Goal: Task Accomplishment & Management: Complete application form

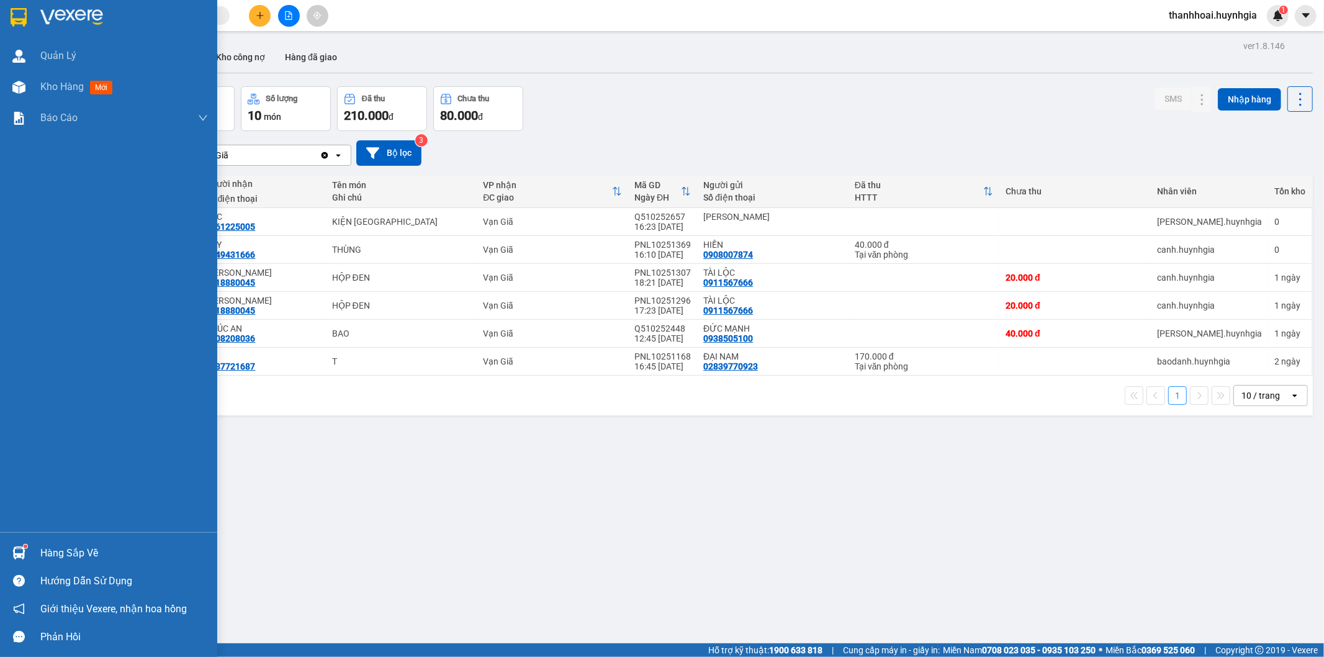
click at [66, 555] on div "Hàng sắp về" at bounding box center [124, 553] width 168 height 19
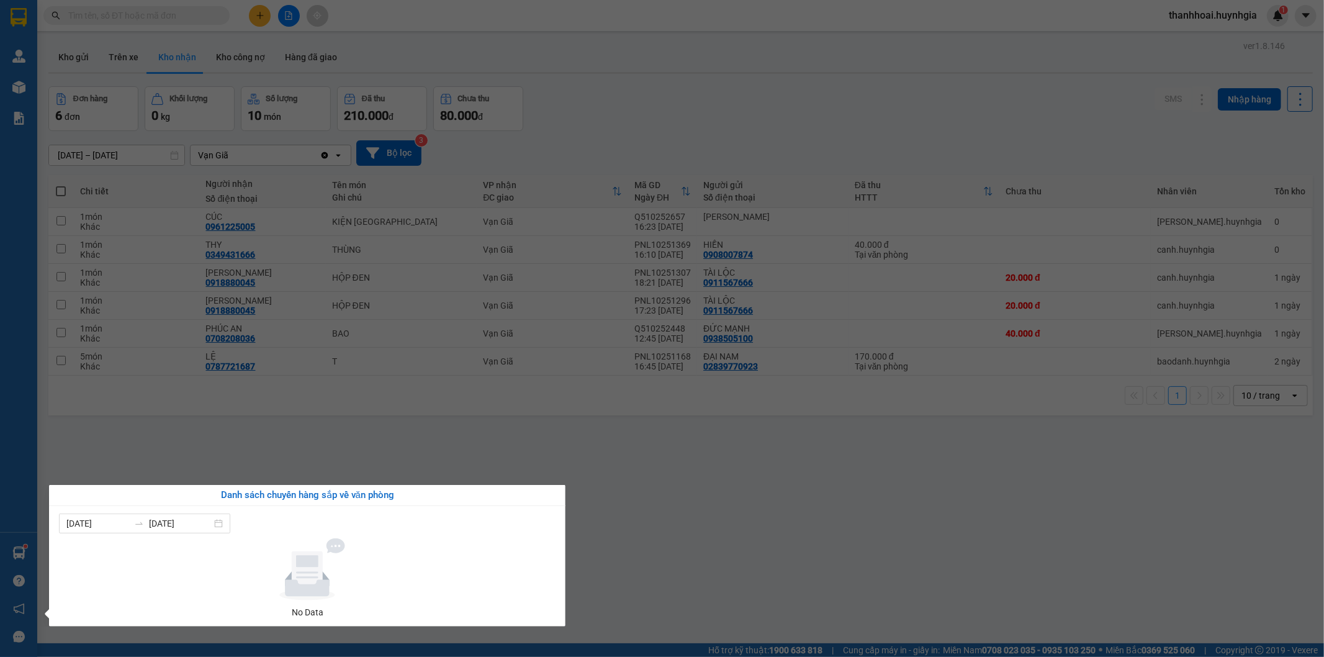
click at [786, 516] on section "Kết quả tìm kiếm ( 0 ) Bộ lọc No Data thanhhoai.huynhgia 1 Quản [PERSON_NAME] h…" at bounding box center [662, 328] width 1324 height 657
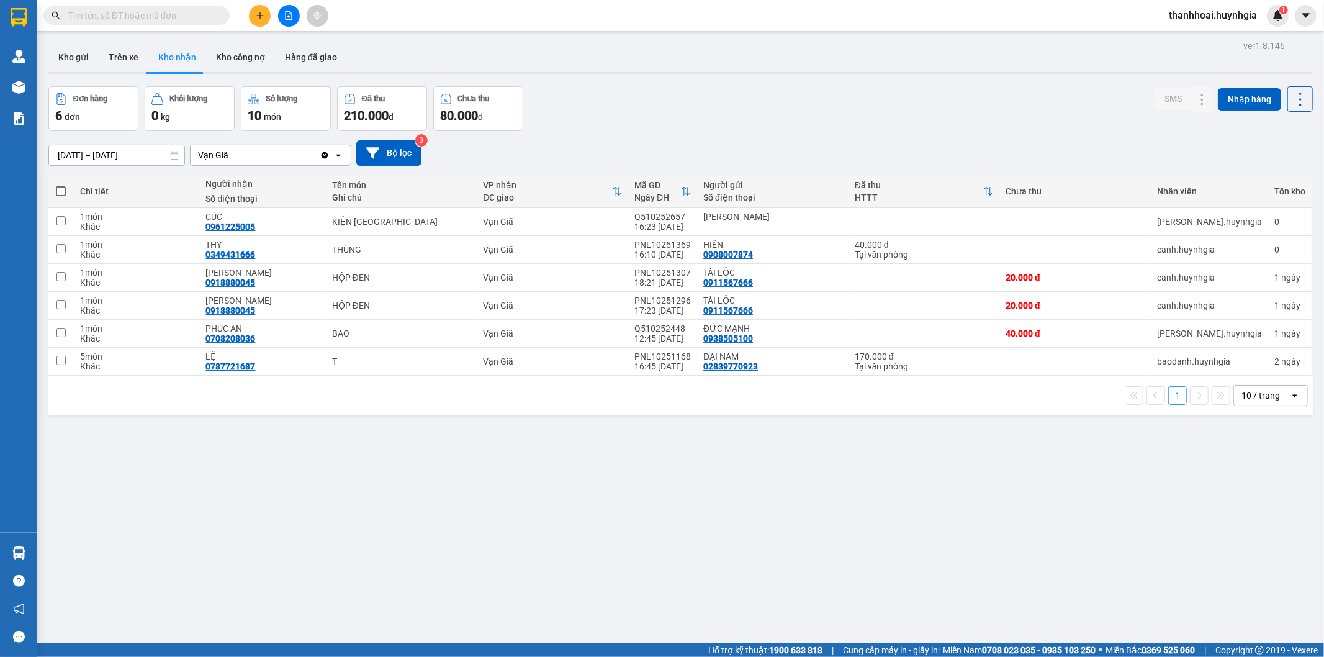
click at [498, 493] on div "ver 1.8.146 Kho gửi Trên xe Kho nhận Kho công nợ Hàng đã giao Đơn hàng 6 đơn Kh…" at bounding box center [680, 365] width 1274 height 657
click at [1173, 224] on icon at bounding box center [1177, 221] width 9 height 9
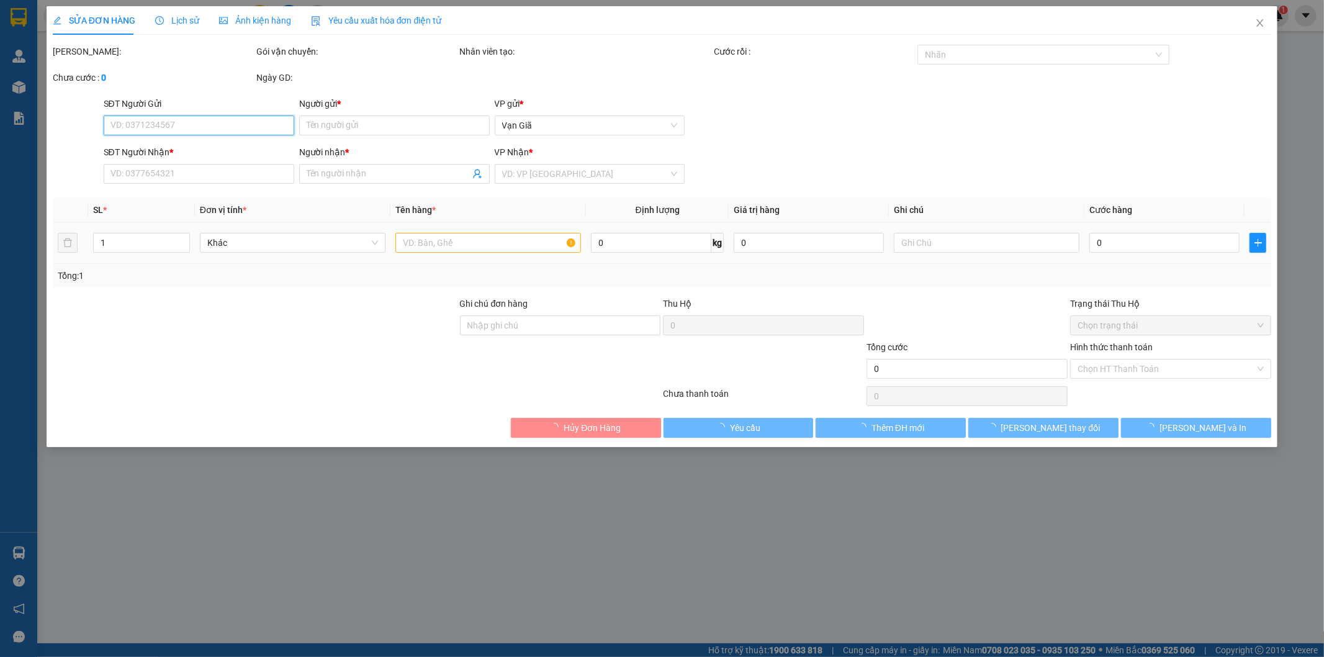
type input "[PERSON_NAME]"
type input "0961225005"
type input "CÚC"
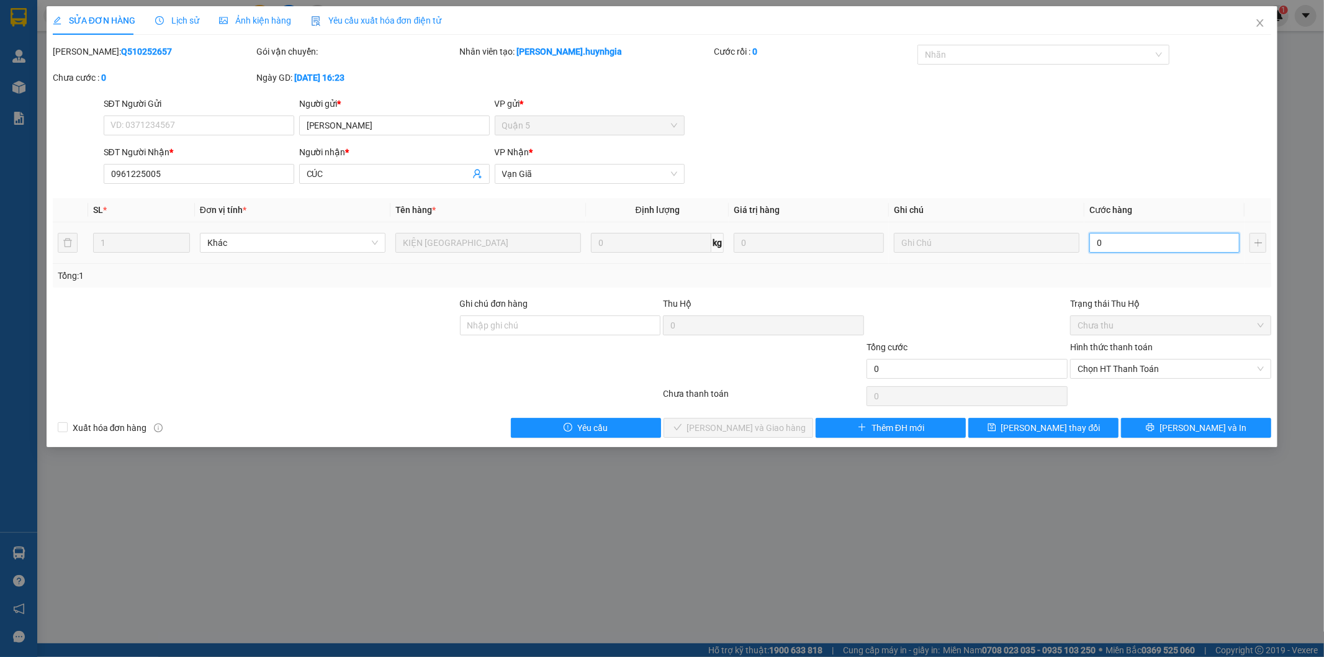
click at [1144, 247] on input "0" at bounding box center [1164, 243] width 150 height 20
type input "5"
type input "50"
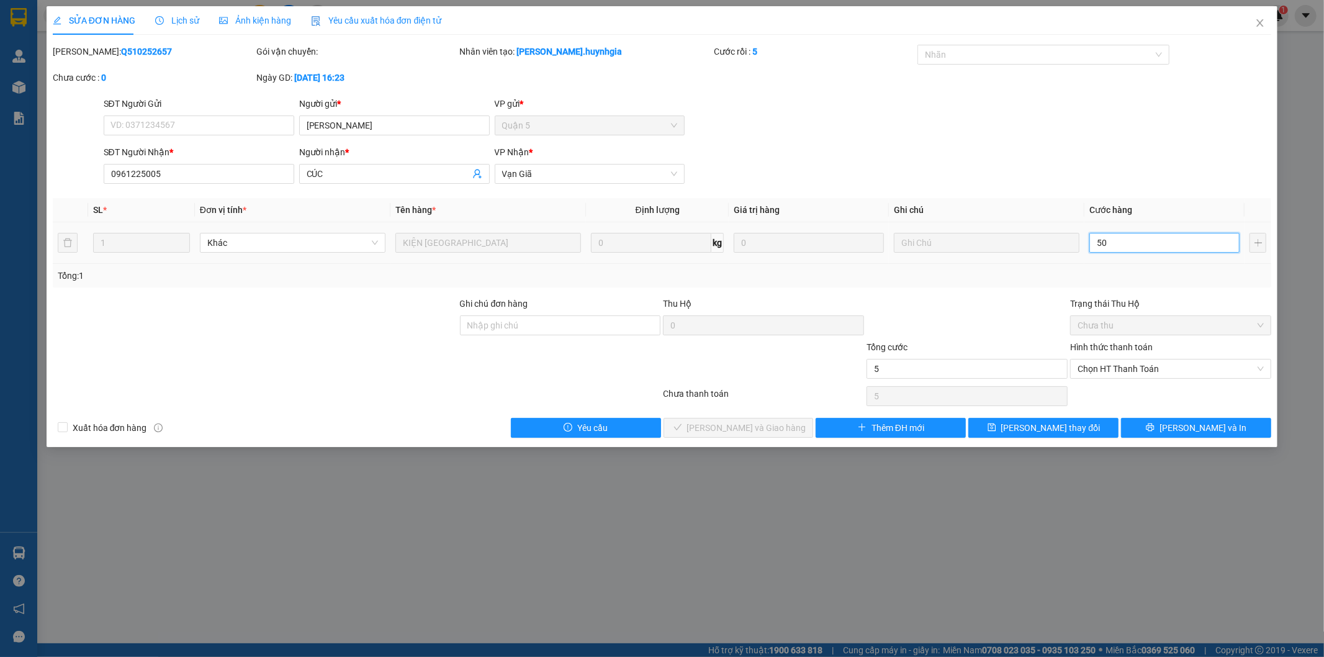
type input "50"
click at [1132, 368] on span "Chọn HT Thanh Toán" at bounding box center [1171, 368] width 186 height 19
type input "50"
type input "50.000"
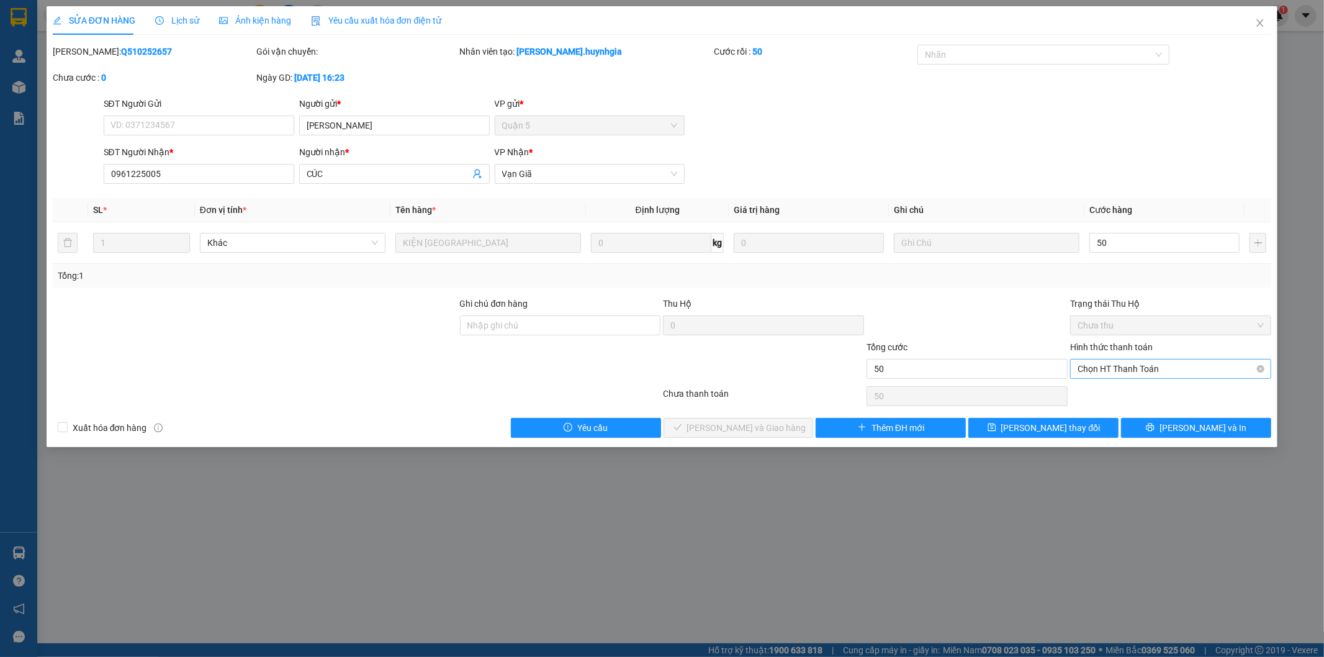
type input "50.000"
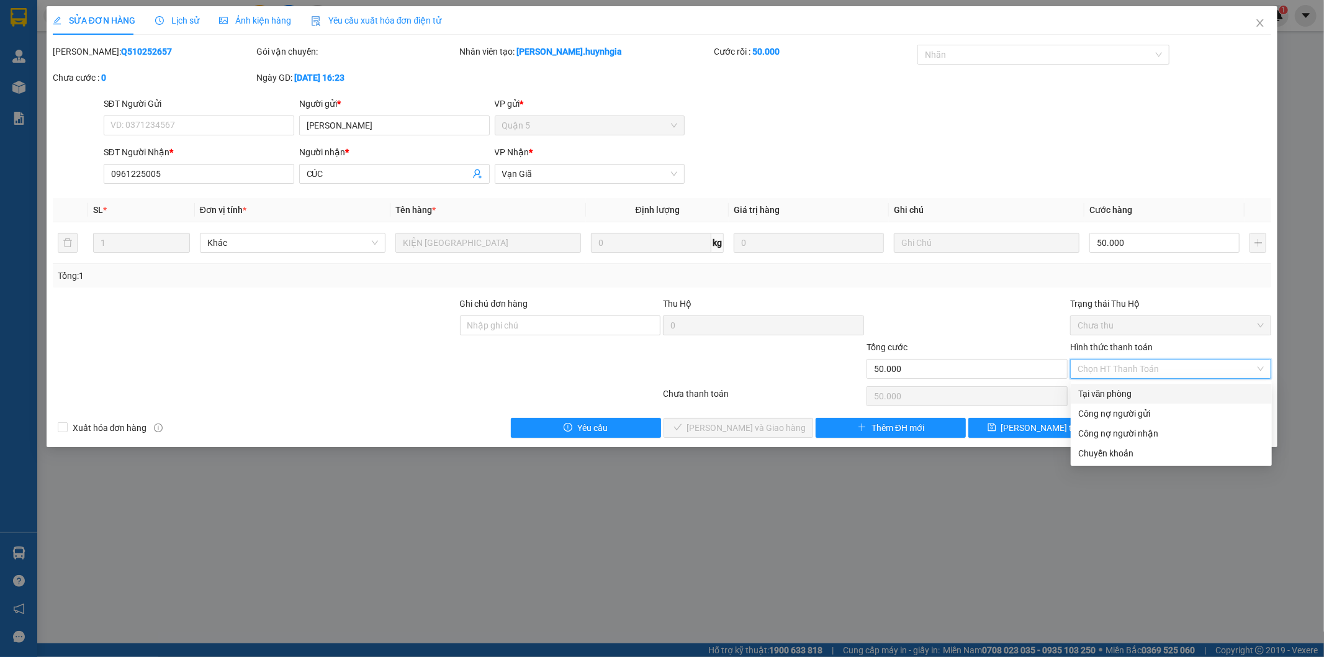
click at [1125, 395] on div "Tại văn phòng" at bounding box center [1171, 394] width 186 height 14
type input "0"
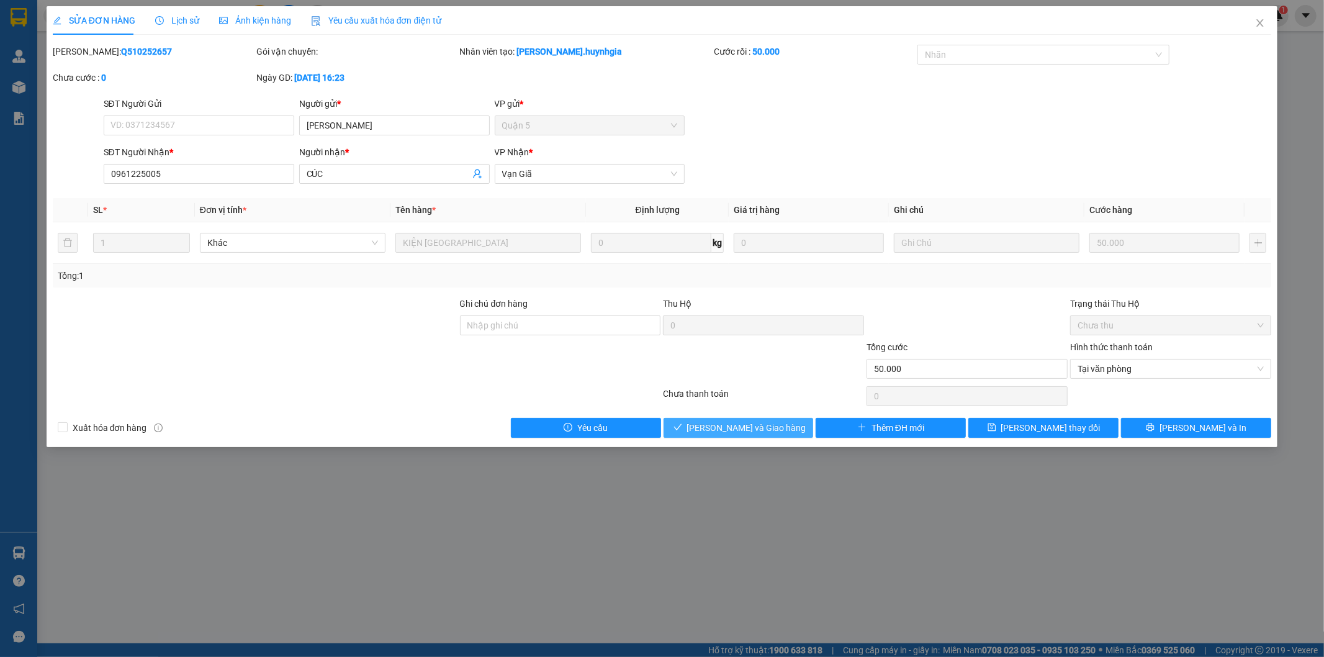
click at [749, 431] on span "[PERSON_NAME] và Giao hàng" at bounding box center [746, 428] width 119 height 14
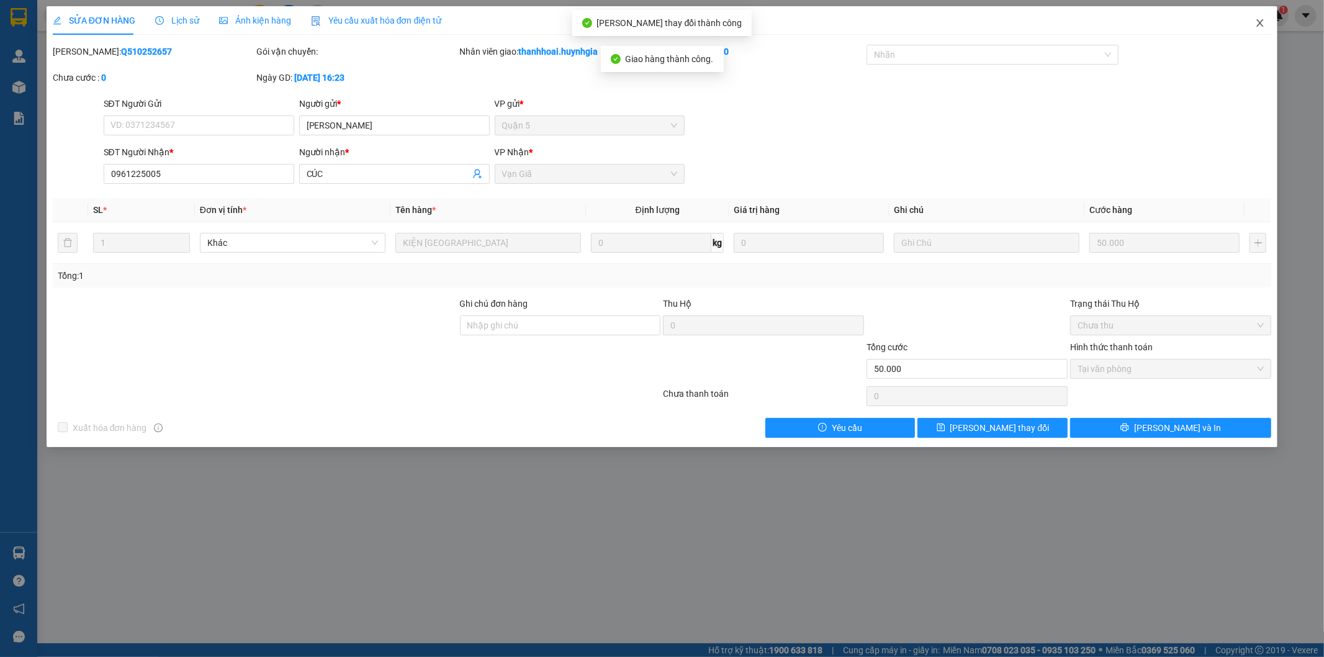
click at [1262, 20] on icon "close" at bounding box center [1260, 23] width 10 height 10
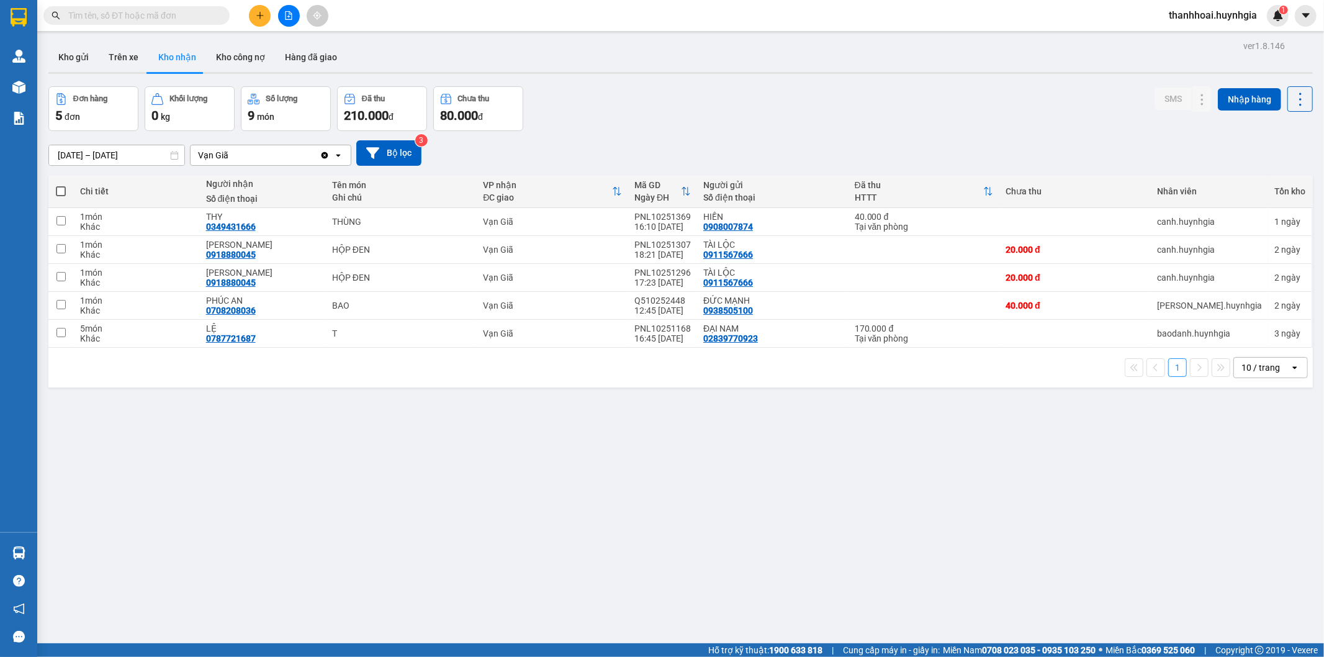
click at [1009, 115] on div "Đơn hàng 5 đơn Khối lượng 0 kg Số lượng 9 món Đã thu 210.000 đ Chưa thu 80.000 …" at bounding box center [680, 108] width 1264 height 45
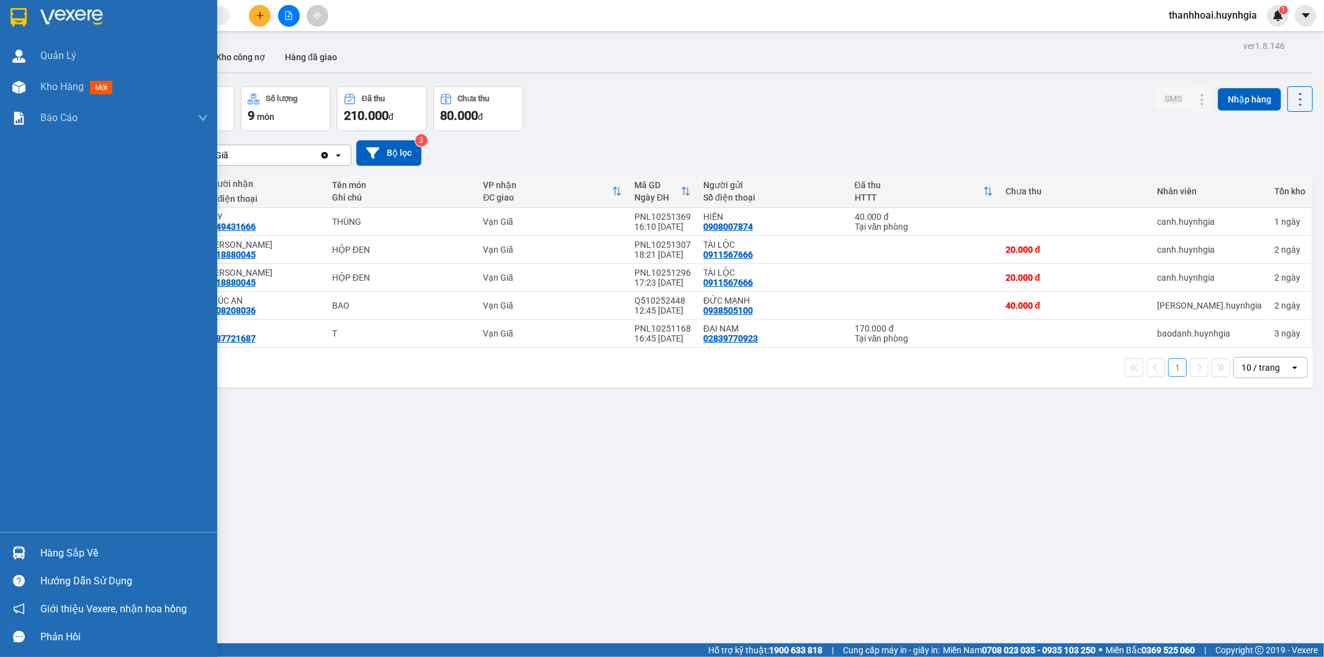
click at [67, 553] on div "Hàng sắp về" at bounding box center [124, 553] width 168 height 19
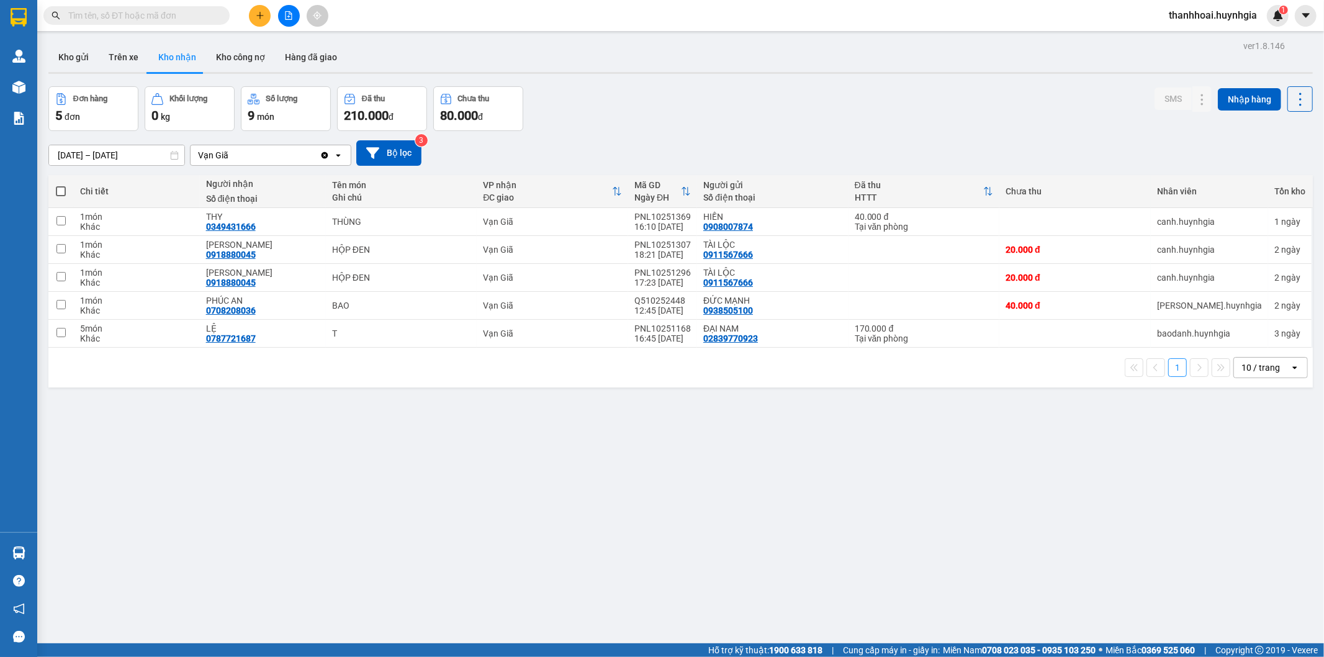
click at [756, 521] on section "Kết quả tìm kiếm ( 0 ) Bộ lọc No Data thanhhoai.huynhgia 1 Quản [PERSON_NAME] h…" at bounding box center [662, 328] width 1324 height 657
click at [86, 55] on button "Kho gửi" at bounding box center [73, 57] width 50 height 30
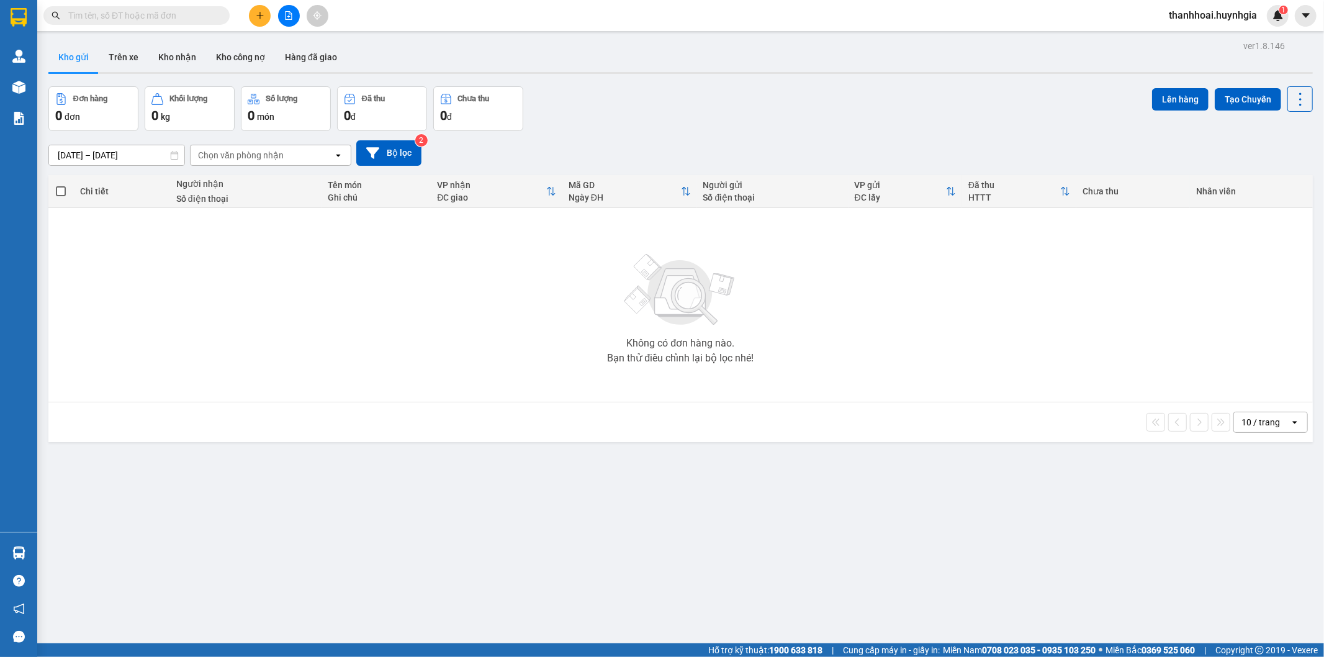
click at [529, 493] on div "ver 1.8.146 Kho gửi Trên xe Kho nhận Kho công nợ Hàng đã giao Đơn hàng 0 đơn Kh…" at bounding box center [680, 365] width 1274 height 657
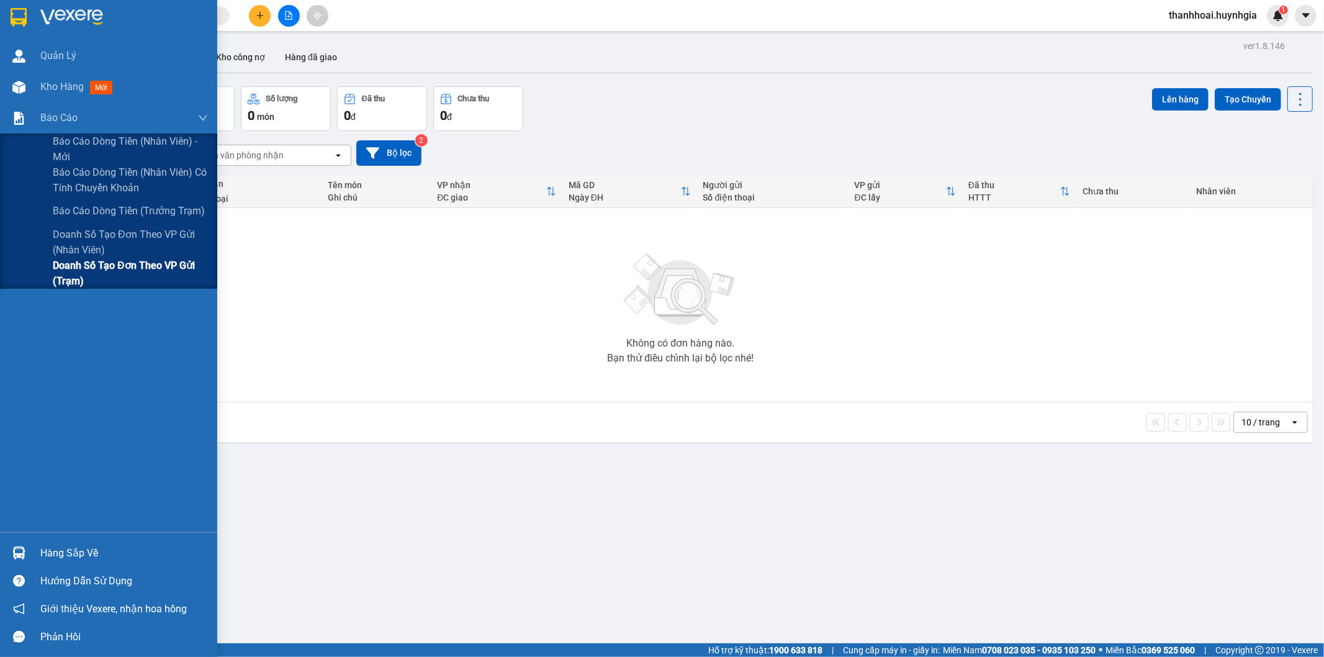
click at [103, 266] on span "Doanh số tạo đơn theo VP gửi (trạm)" at bounding box center [130, 273] width 155 height 31
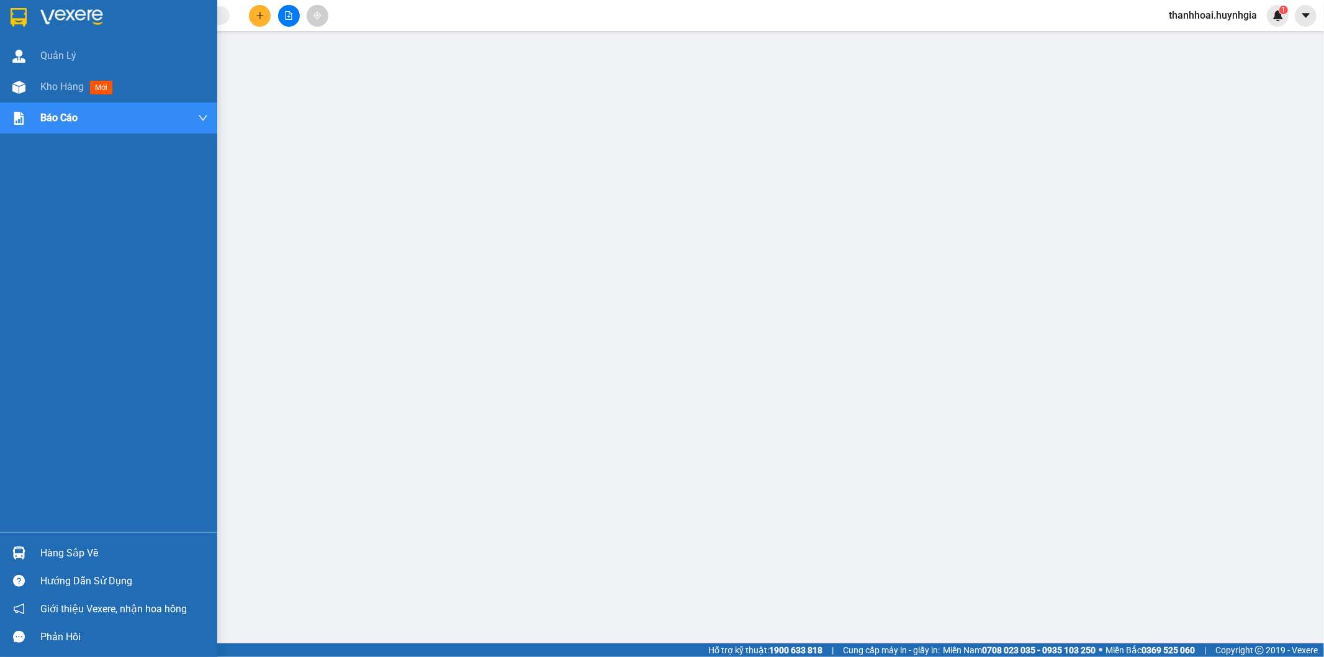
click at [79, 555] on div "Hàng sắp về" at bounding box center [124, 553] width 168 height 19
click at [59, 83] on span "Kho hàng" at bounding box center [61, 87] width 43 height 12
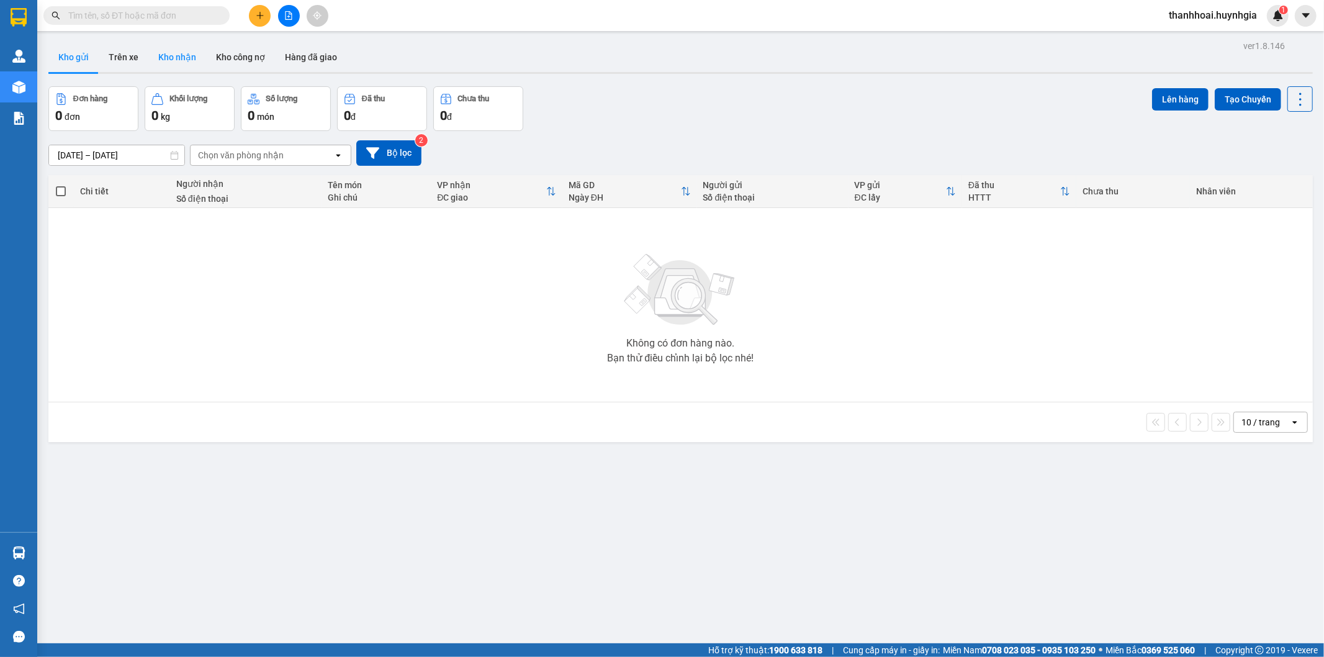
click at [164, 56] on button "Kho nhận" at bounding box center [177, 57] width 58 height 30
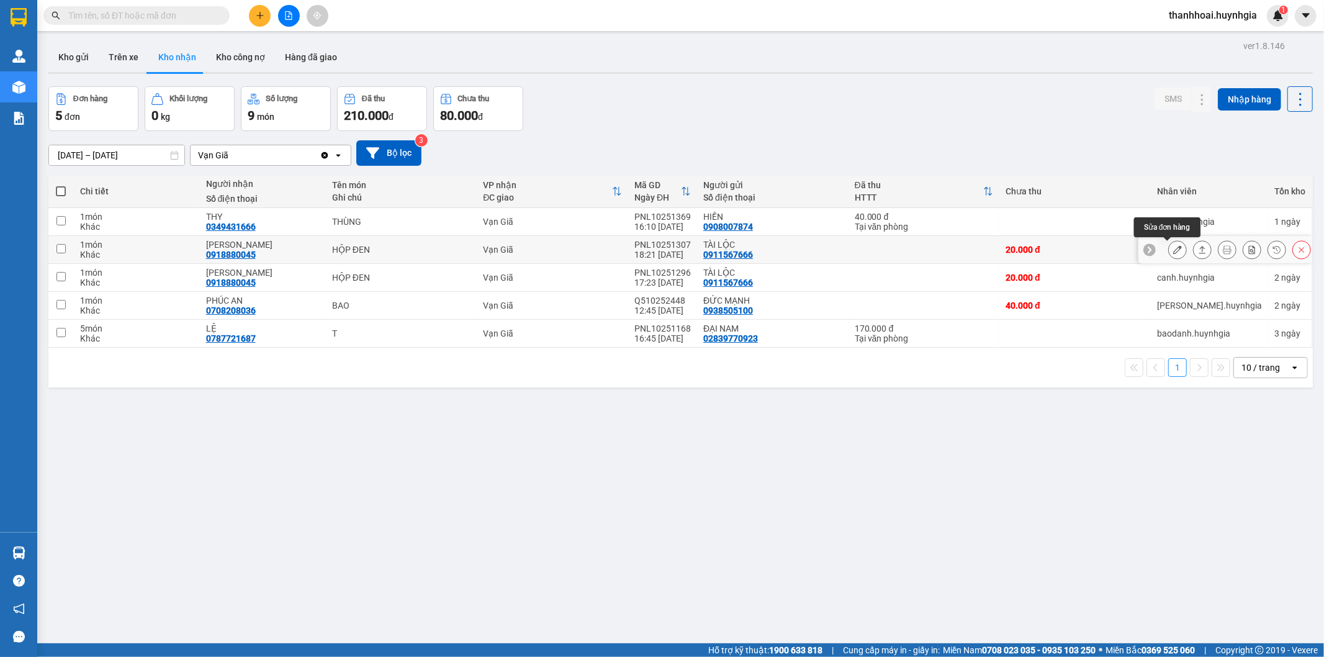
click at [1173, 250] on icon at bounding box center [1177, 249] width 9 height 9
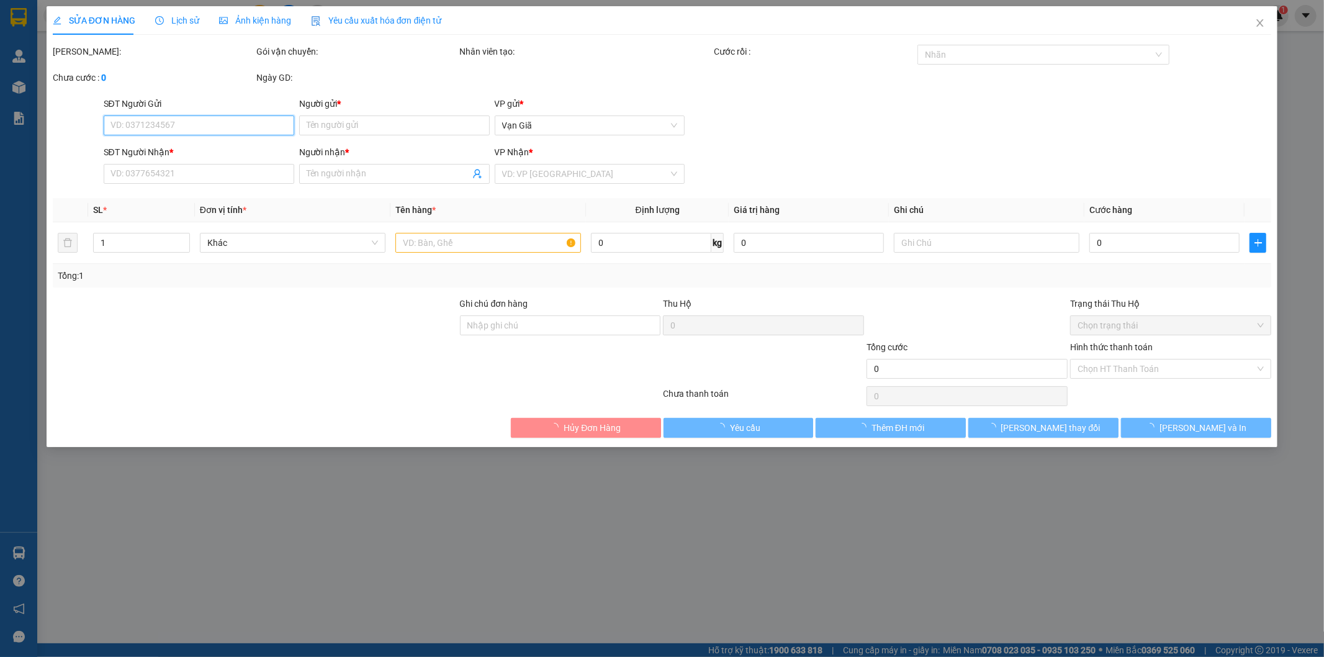
type input "0911567666"
type input "TÀI LỘC"
type input "0918880045"
type input "[PERSON_NAME]"
type input "20.000"
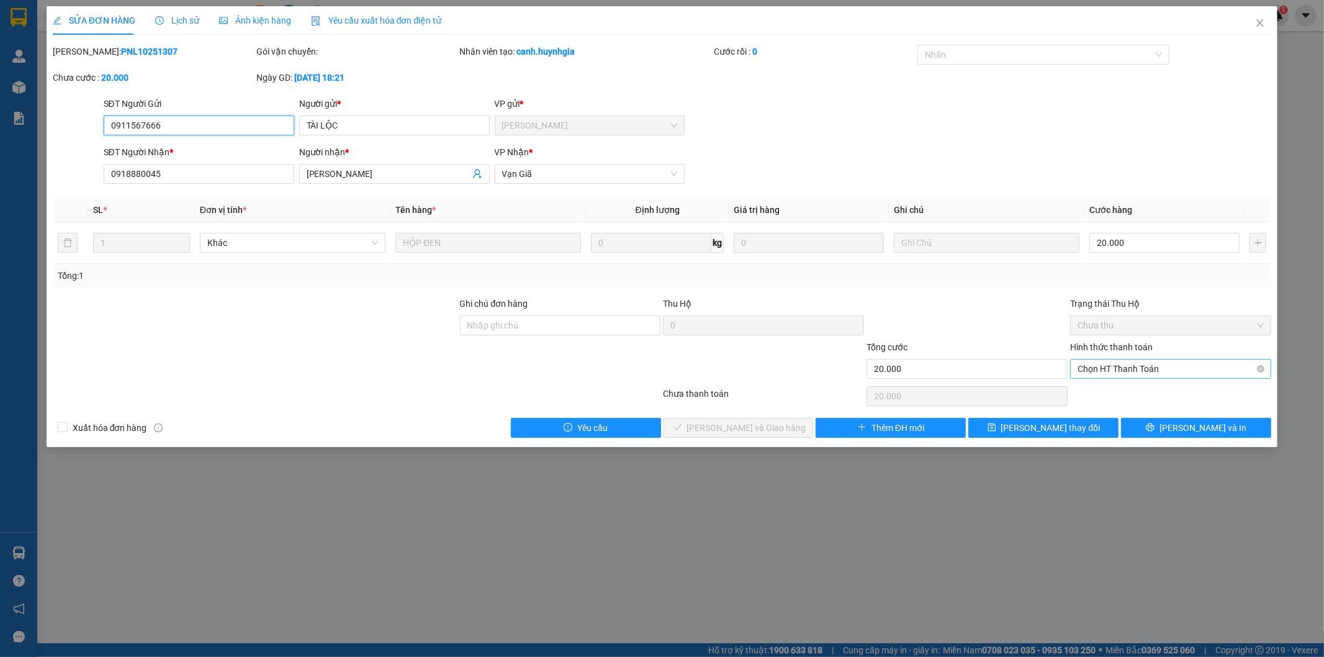
click at [1138, 371] on span "Chọn HT Thanh Toán" at bounding box center [1171, 368] width 186 height 19
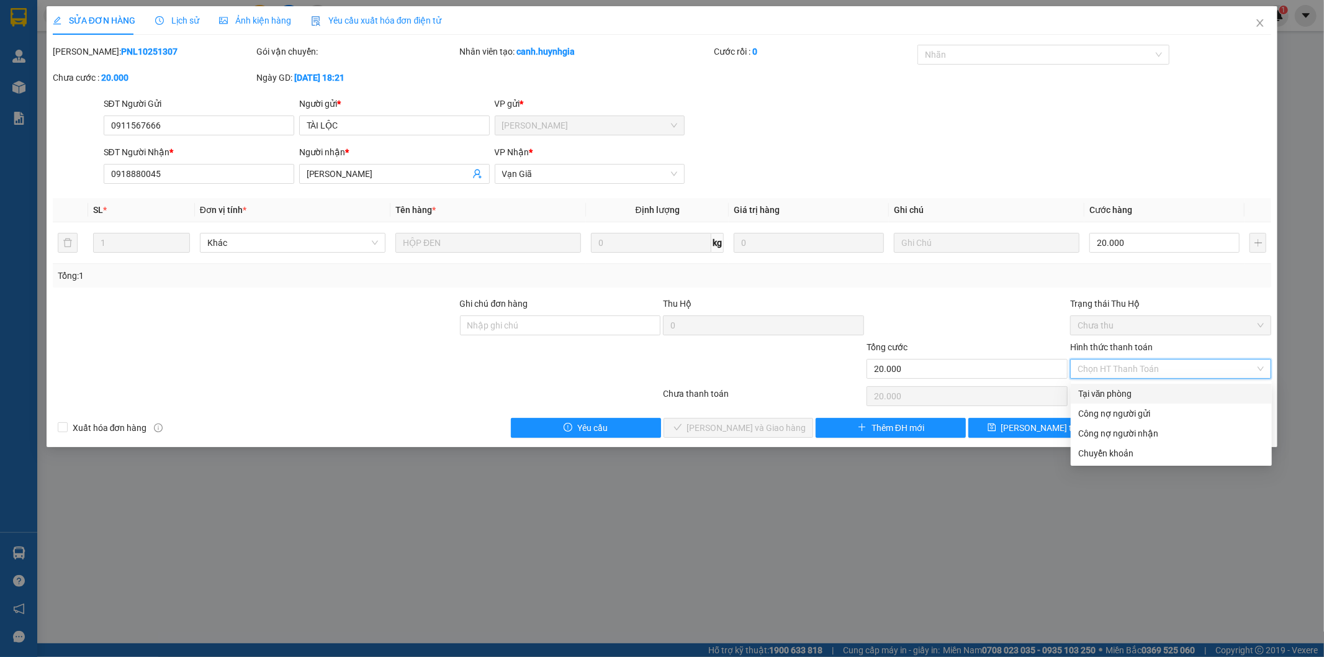
click at [1125, 400] on div "Tại văn phòng" at bounding box center [1171, 394] width 201 height 20
type input "0"
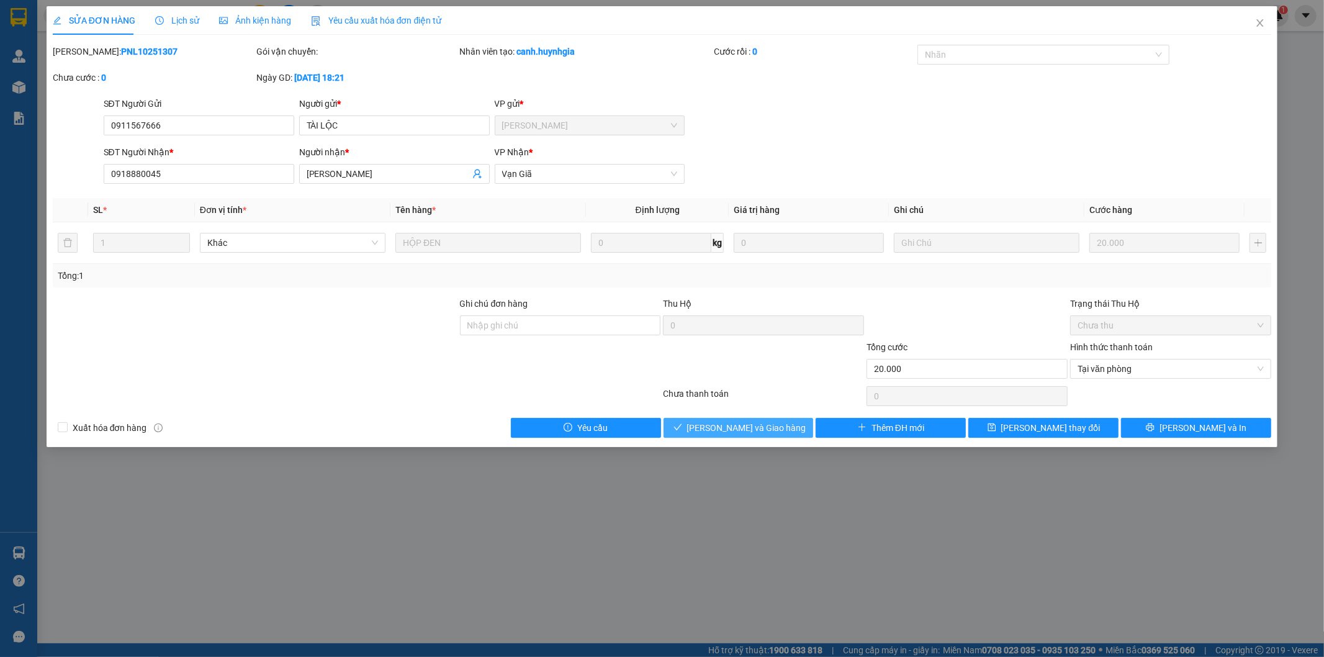
click at [740, 425] on span "[PERSON_NAME] và Giao hàng" at bounding box center [746, 428] width 119 height 14
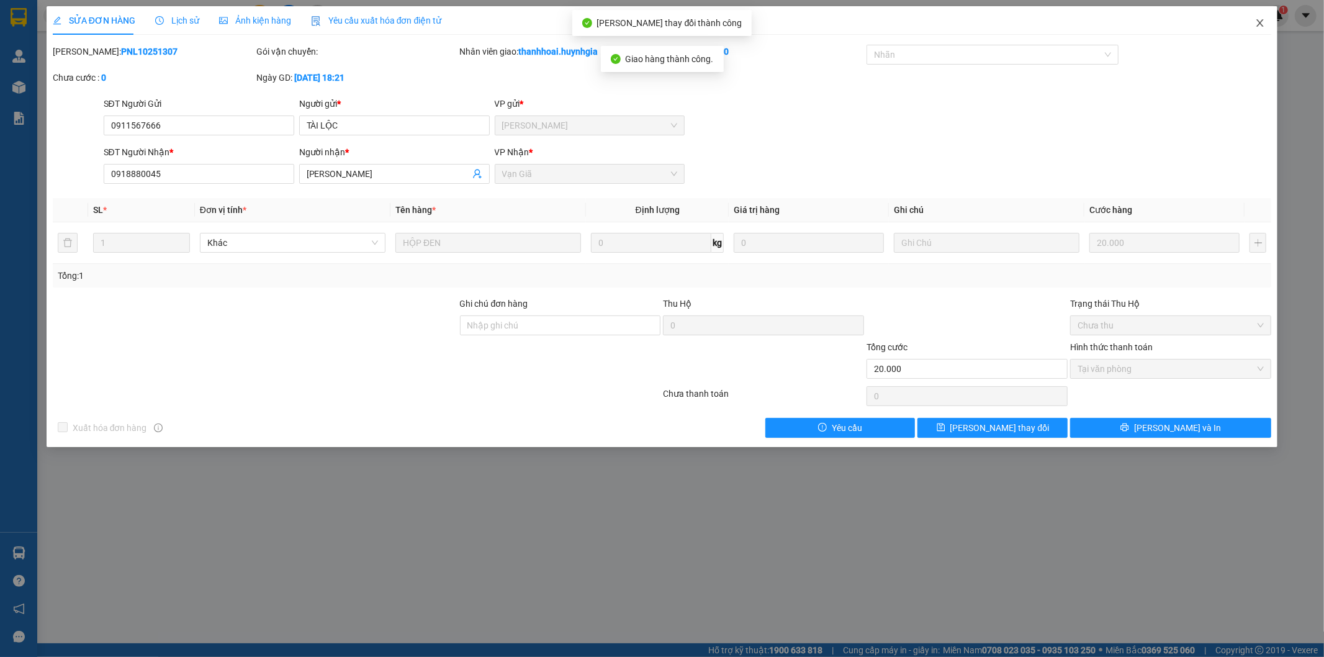
click at [1261, 25] on icon "close" at bounding box center [1260, 22] width 7 height 7
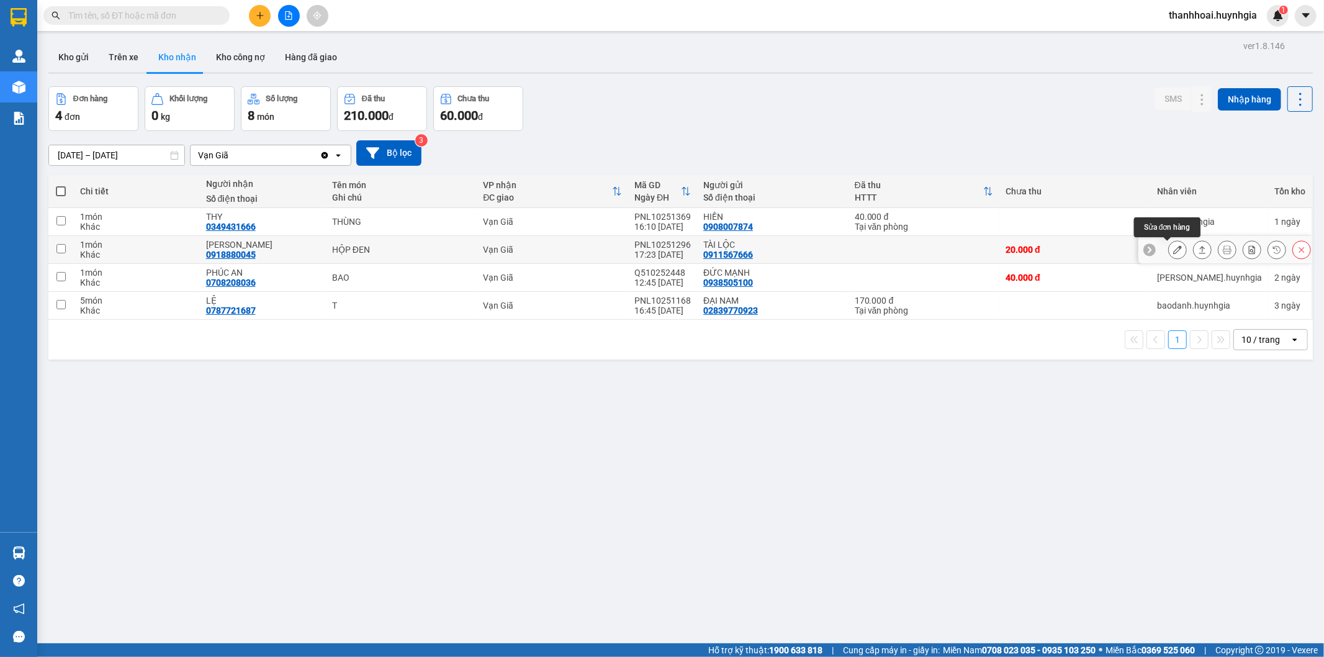
click at [1173, 249] on icon at bounding box center [1177, 249] width 9 height 9
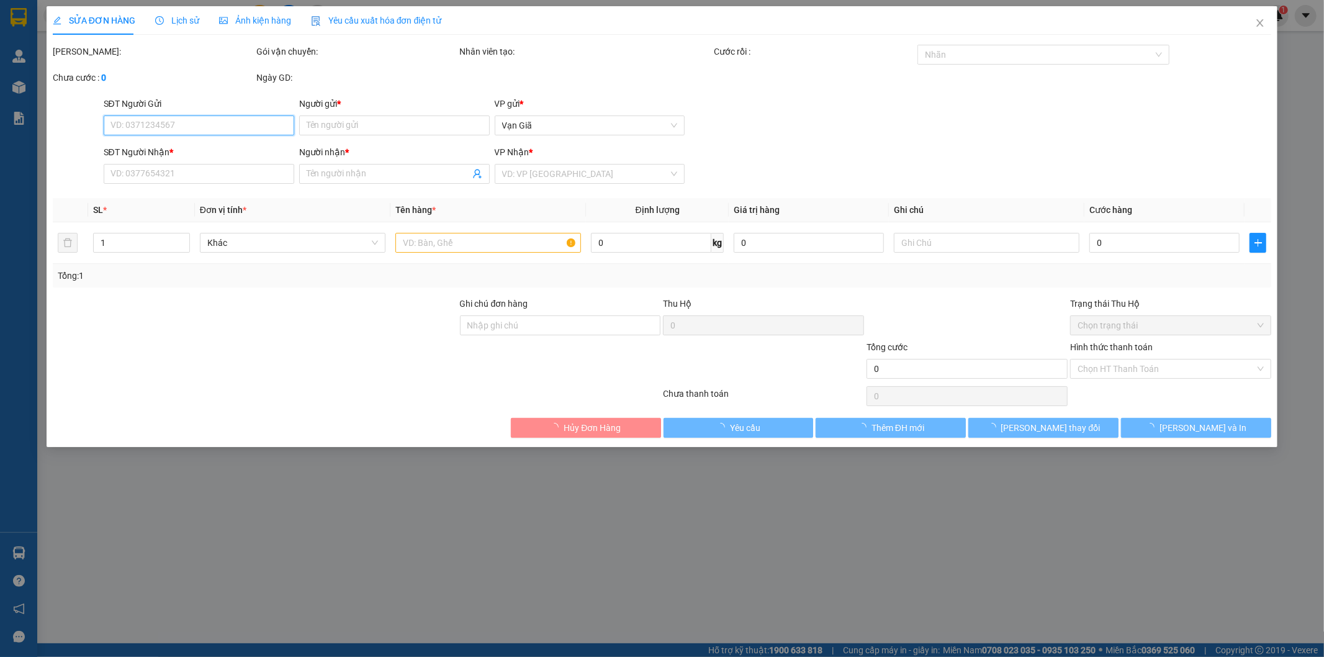
type input "0911567666"
type input "TÀI LỘC"
type input "0918880045"
type input "[PERSON_NAME]"
type input "20.000"
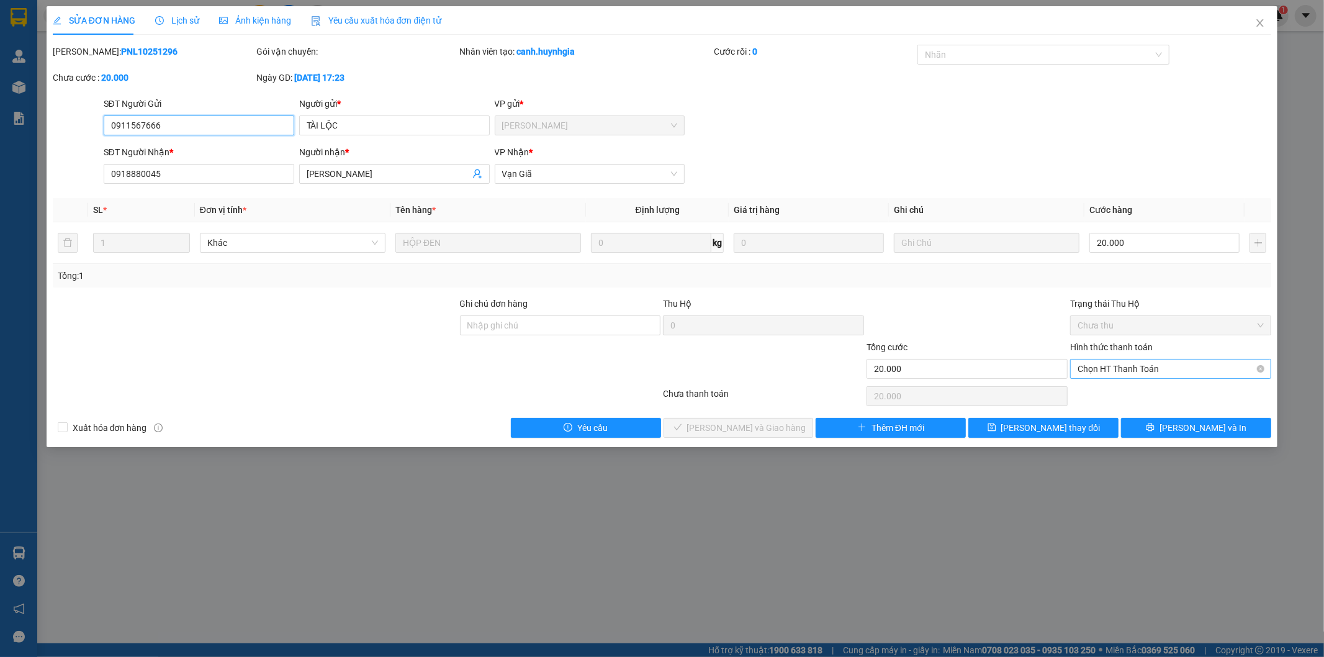
click at [1116, 369] on span "Chọn HT Thanh Toán" at bounding box center [1171, 368] width 186 height 19
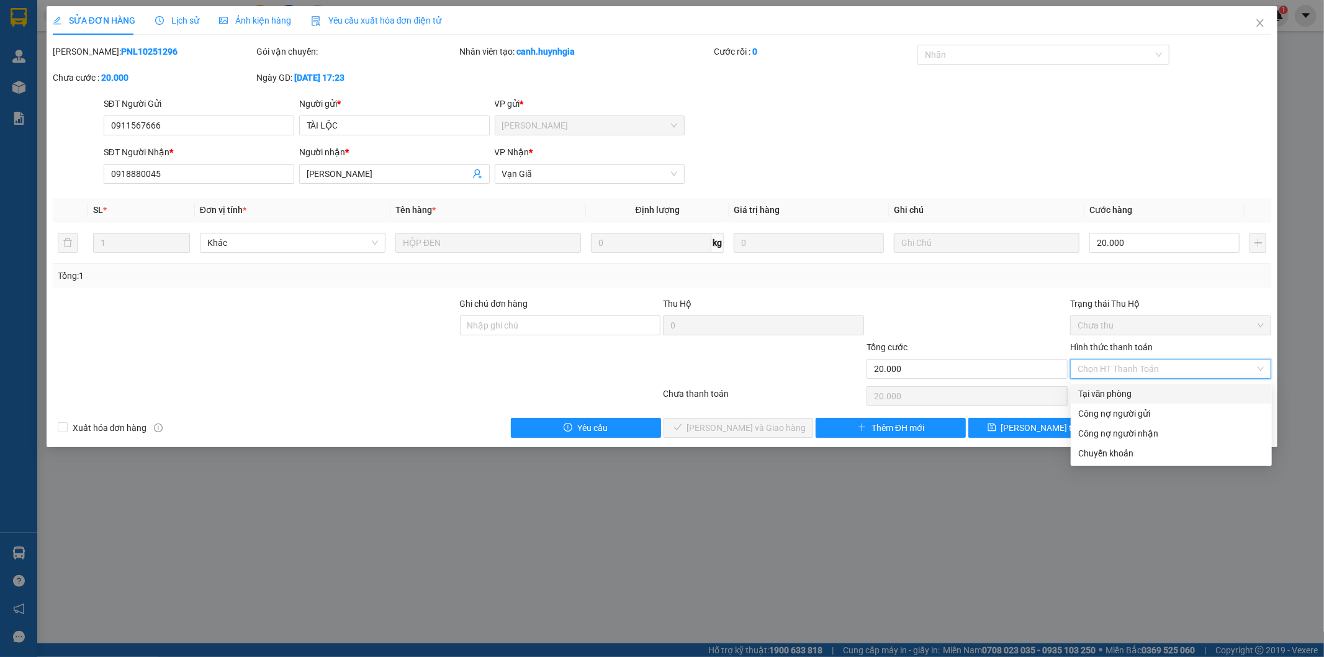
click at [1107, 399] on div "Tại văn phòng" at bounding box center [1171, 394] width 186 height 14
type input "0"
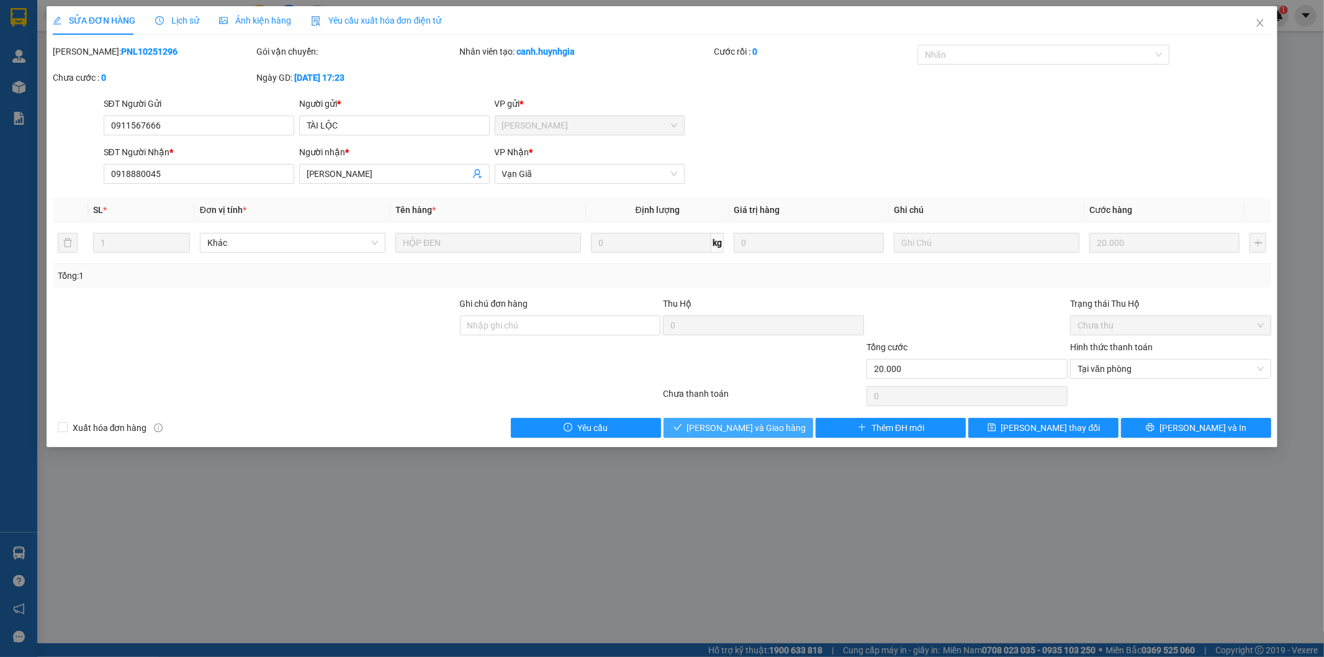
click at [745, 432] on span "[PERSON_NAME] và Giao hàng" at bounding box center [746, 428] width 119 height 14
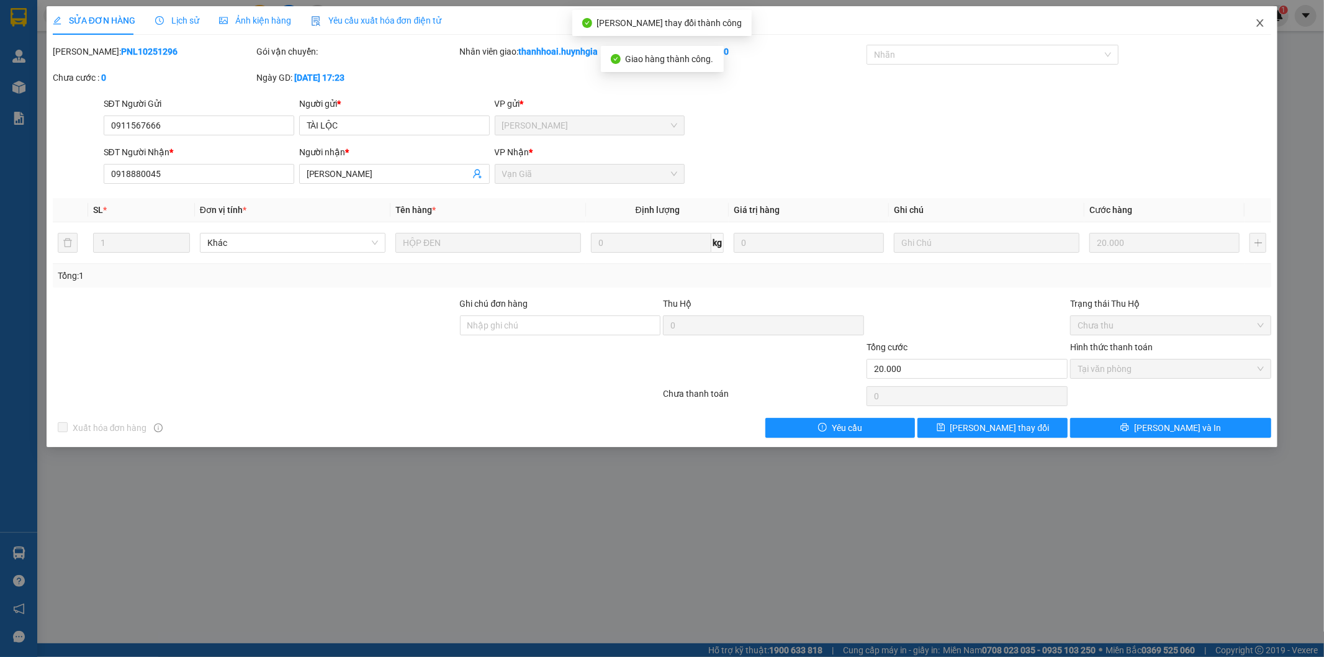
click at [1260, 21] on icon "close" at bounding box center [1260, 23] width 10 height 10
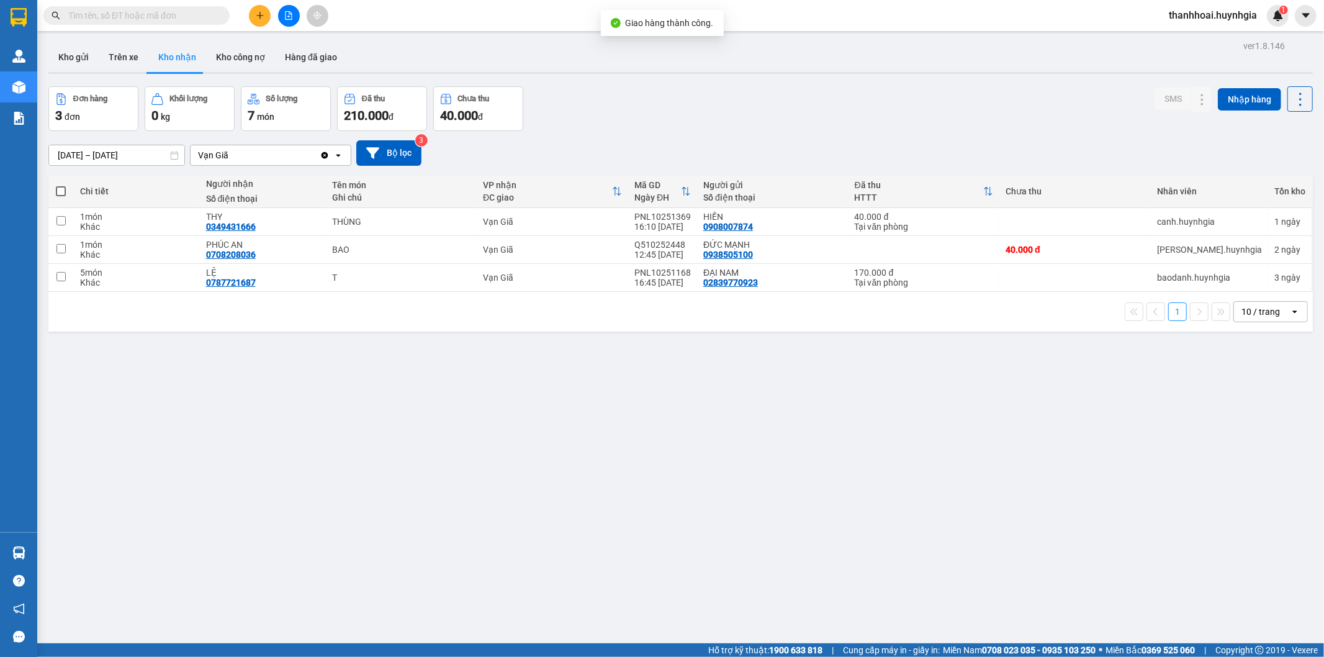
click at [675, 423] on div "ver 1.8.146 Kho gửi Trên xe Kho nhận Kho công nợ Hàng đã giao Đơn hàng 3 đơn Kh…" at bounding box center [680, 365] width 1274 height 657
